Goal: Navigation & Orientation: Find specific page/section

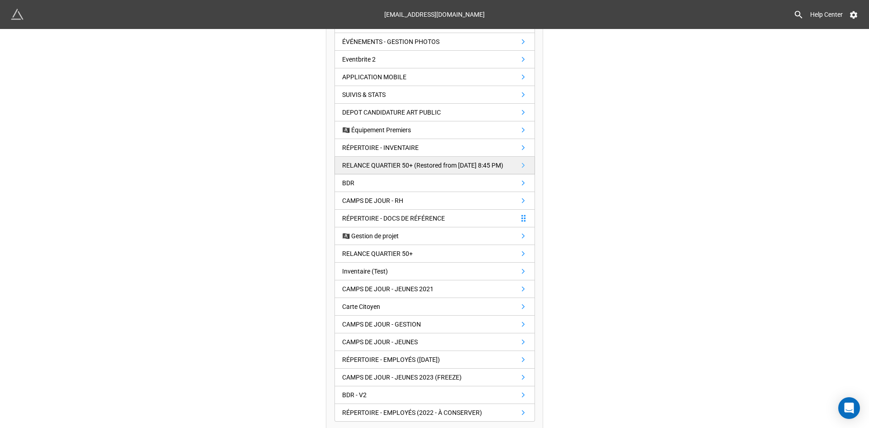
scroll to position [224, 0]
drag, startPoint x: 463, startPoint y: 281, endPoint x: 469, endPoint y: 282, distance: 6.0
click at [463, 281] on link "CAMPS DE JOUR - JEUNES 2021" at bounding box center [435, 287] width 201 height 18
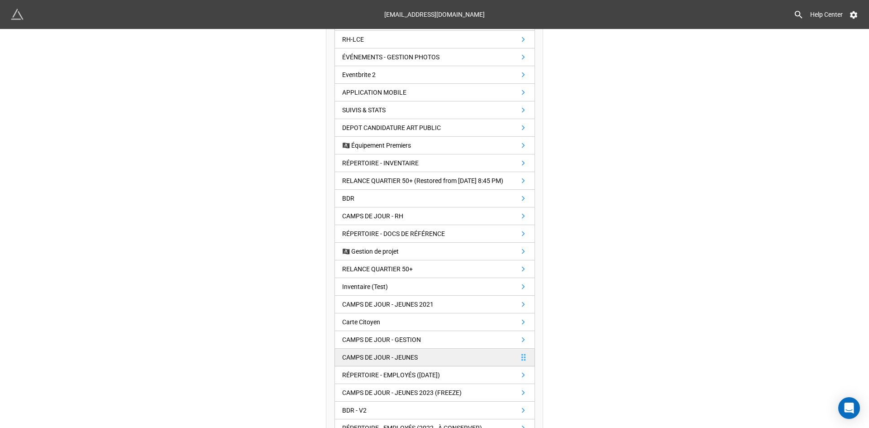
scroll to position [224, 0]
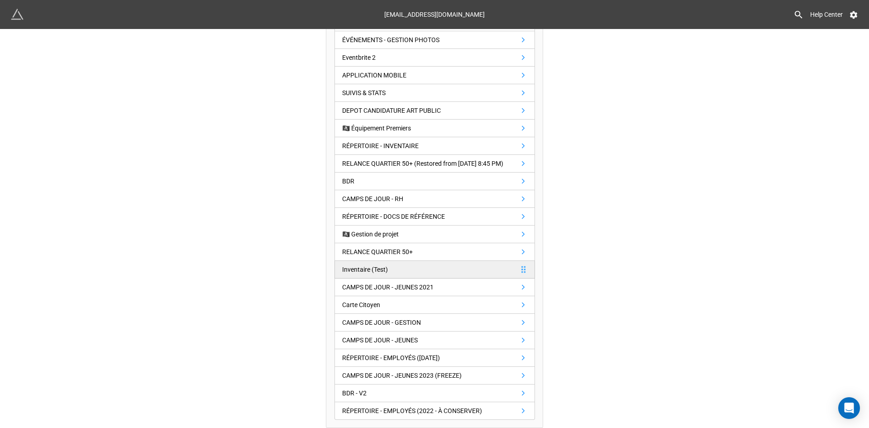
click at [449, 267] on link "Inventaire (Test)" at bounding box center [435, 270] width 201 height 18
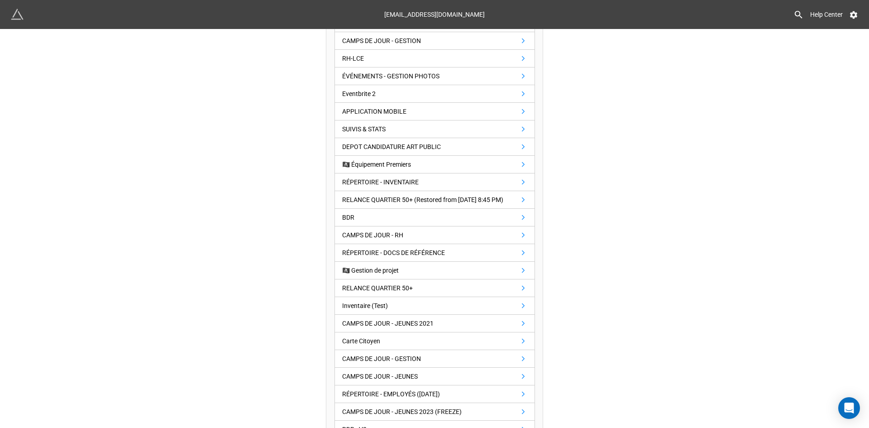
scroll to position [224, 0]
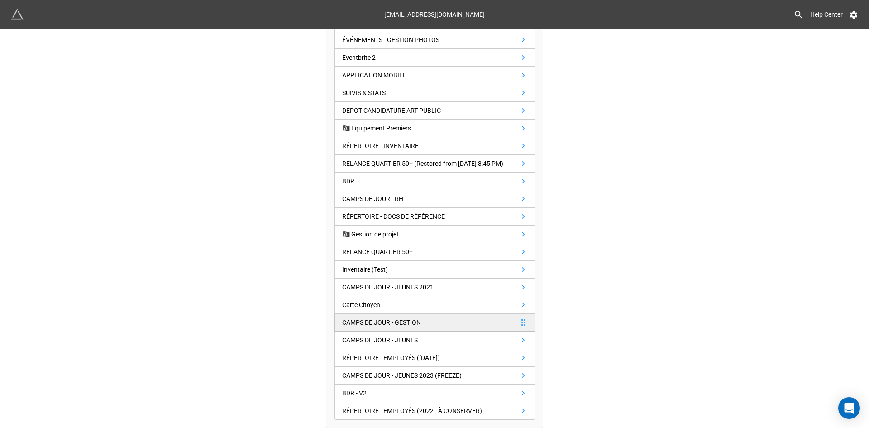
click at [498, 326] on link "CAMPS DE JOUR - GESTION" at bounding box center [435, 323] width 201 height 18
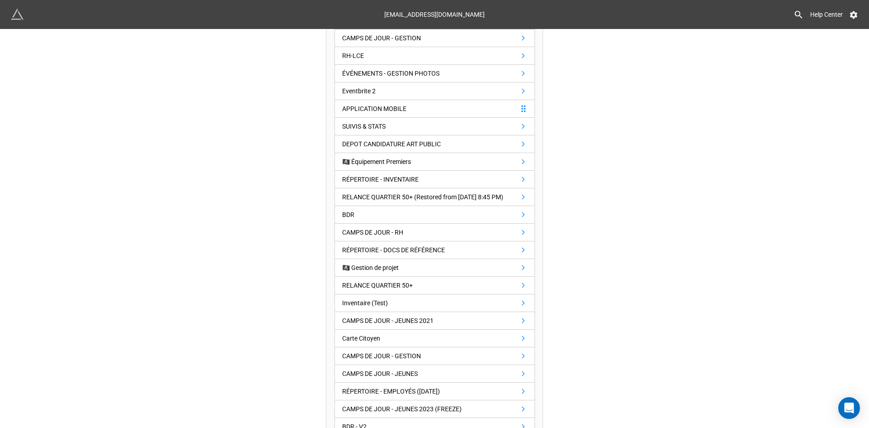
scroll to position [181, 0]
click at [430, 310] on link "Inventaire (Test)" at bounding box center [435, 302] width 201 height 18
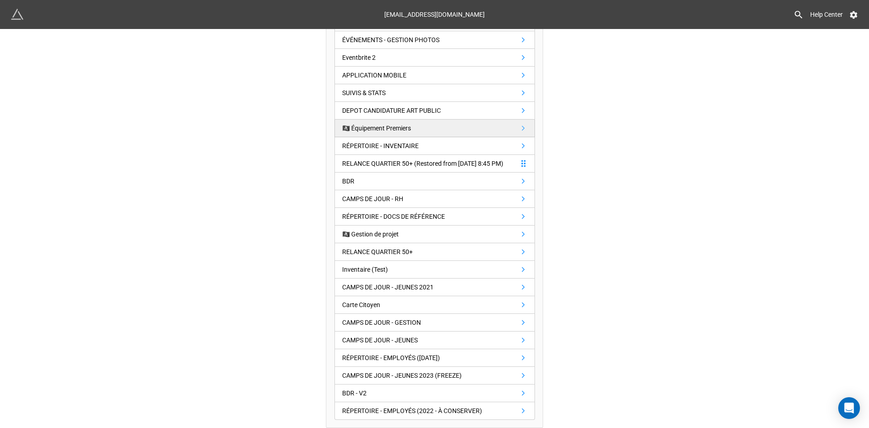
scroll to position [224, 0]
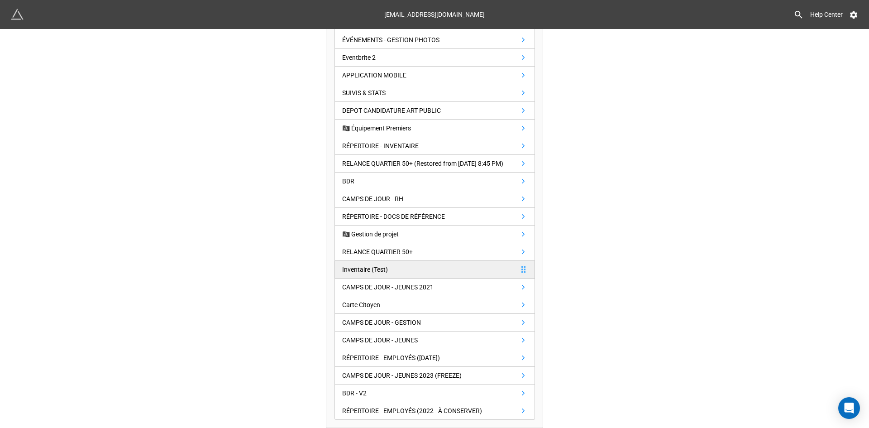
click at [439, 270] on link "Inventaire (Test)" at bounding box center [435, 270] width 201 height 18
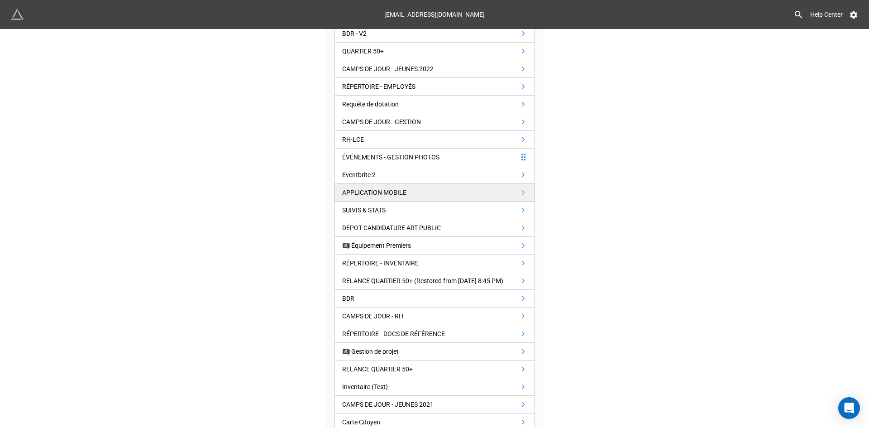
scroll to position [224, 0]
